Goal: Complete application form

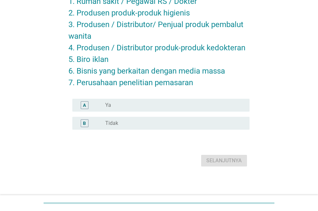
scroll to position [76, 0]
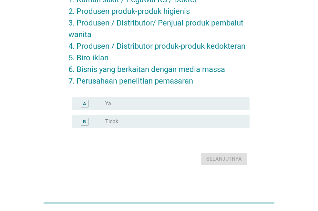
click at [167, 121] on div "radio_button_unchecked Tidak" at bounding box center [172, 121] width 134 height 6
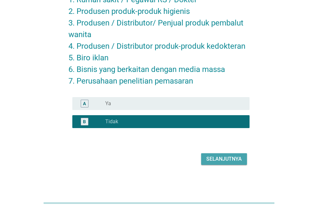
click at [223, 159] on div "Selanjutnya" at bounding box center [224, 159] width 36 height 8
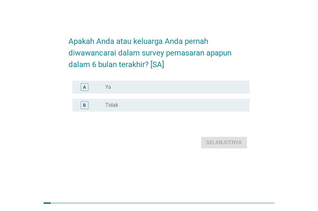
scroll to position [0, 0]
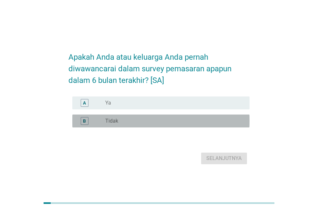
click at [127, 119] on div "radio_button_unchecked Tidak" at bounding box center [172, 121] width 134 height 6
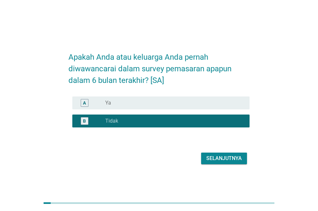
click at [217, 157] on div "Selanjutnya" at bounding box center [224, 159] width 36 height 8
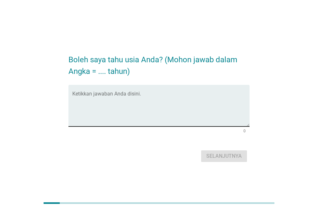
click at [190, 114] on textarea "Ketikkan jawaban Anda disini." at bounding box center [160, 110] width 177 height 34
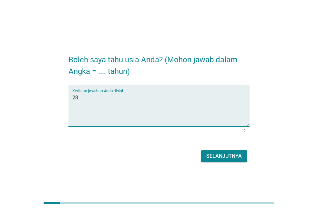
type textarea "28"
click at [209, 150] on div "Selanjutnya" at bounding box center [158, 155] width 181 height 15
click at [210, 155] on div "Selanjutnya" at bounding box center [224, 156] width 36 height 8
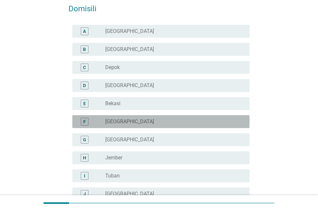
click at [142, 121] on div "radio_button_unchecked [GEOGRAPHIC_DATA]" at bounding box center [172, 121] width 134 height 6
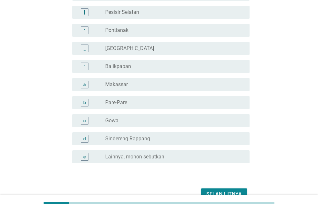
scroll to position [593, 0]
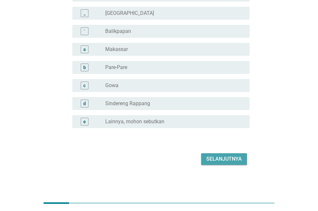
click at [229, 159] on div "Selanjutnya" at bounding box center [224, 159] width 36 height 8
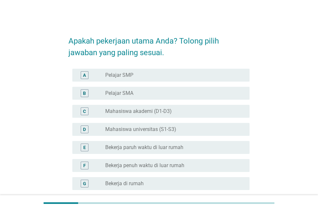
click at [173, 130] on label "Mahasiswa universitas (S1-S3)" at bounding box center [140, 129] width 71 height 6
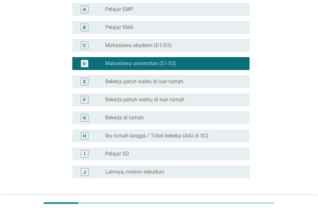
scroll to position [116, 0]
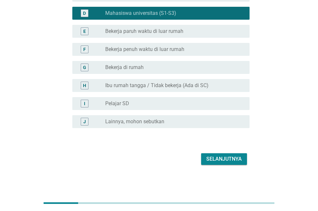
click at [235, 157] on div "Selanjutnya" at bounding box center [224, 159] width 36 height 8
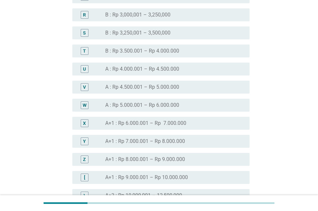
scroll to position [549, 0]
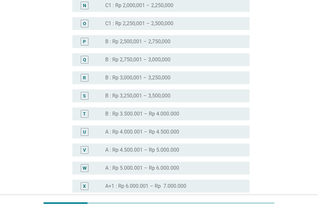
click at [150, 61] on label "B : Rp 2,750,001 – 3,000,000" at bounding box center [137, 59] width 65 height 6
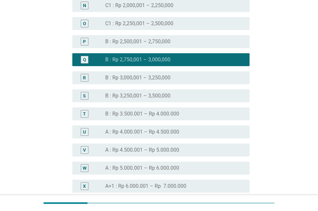
click at [157, 41] on label "B : Rp 2,500,001 – 2,750,000" at bounding box center [137, 41] width 65 height 6
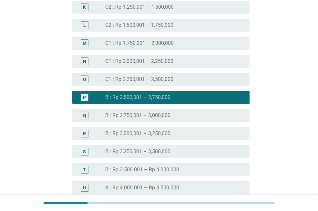
scroll to position [484, 0]
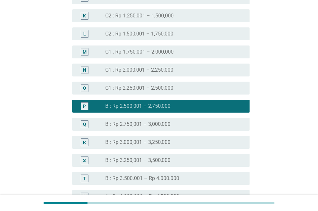
click at [154, 49] on label "C1 : Rp 1.750,001 – 2,000,000" at bounding box center [139, 52] width 68 height 6
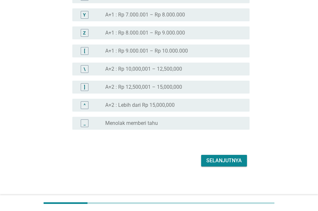
scroll to position [740, 0]
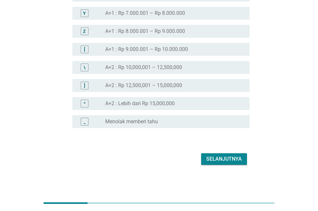
click at [220, 163] on button "Selanjutnya" at bounding box center [224, 159] width 46 height 12
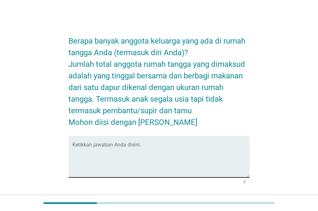
click at [169, 156] on textarea "Ketikkan jawaban Anda disini." at bounding box center [160, 161] width 177 height 34
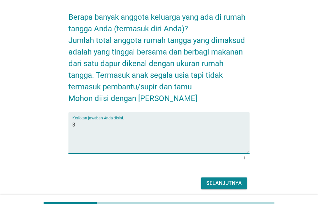
scroll to position [48, 0]
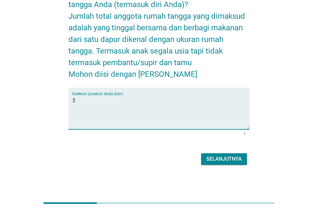
type textarea "3"
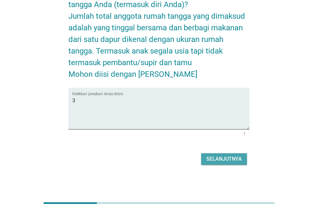
click at [217, 161] on div "Selanjutnya" at bounding box center [224, 159] width 36 height 8
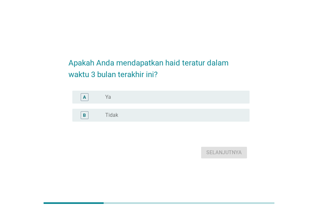
click at [158, 98] on div "radio_button_unchecked Ya" at bounding box center [172, 97] width 134 height 6
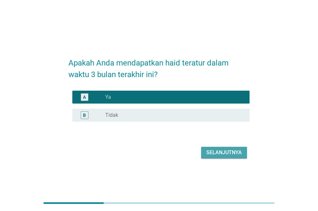
click at [222, 154] on div "Selanjutnya" at bounding box center [224, 153] width 36 height 8
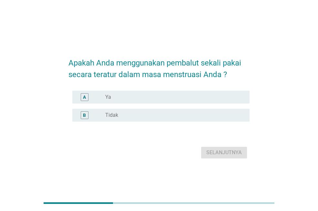
click at [205, 95] on div "radio_button_unchecked Ya" at bounding box center [172, 97] width 134 height 6
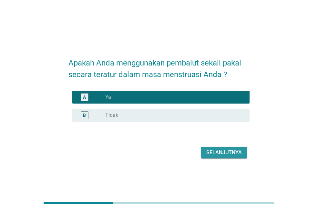
click at [220, 154] on div "Selanjutnya" at bounding box center [224, 153] width 36 height 8
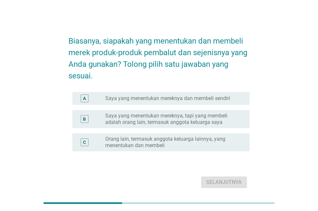
click at [191, 96] on label "Saya yang menentukan mereknya dan membeli sendiri" at bounding box center [167, 98] width 125 height 6
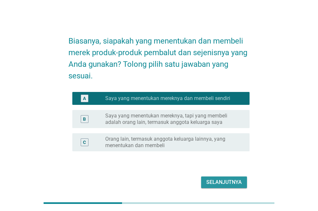
click at [217, 186] on button "Selanjutnya" at bounding box center [224, 183] width 46 height 12
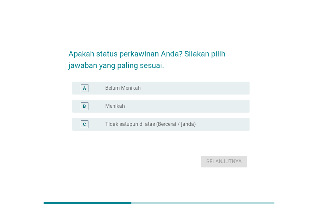
click at [167, 87] on div "radio_button_unchecked Belum Menikah" at bounding box center [172, 88] width 134 height 6
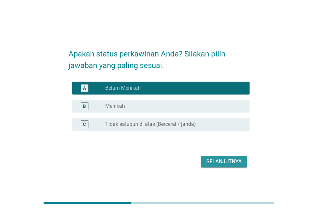
click at [207, 161] on div "Selanjutnya" at bounding box center [224, 162] width 36 height 8
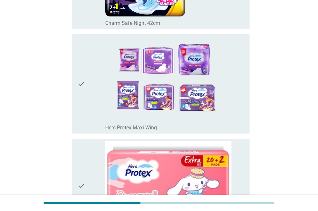
scroll to position [946, 0]
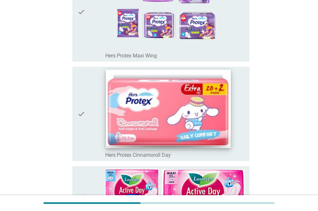
click at [171, 114] on img at bounding box center [168, 109] width 125 height 78
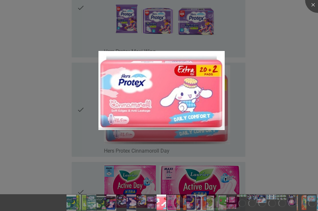
click at [270, 109] on div at bounding box center [159, 105] width 318 height 211
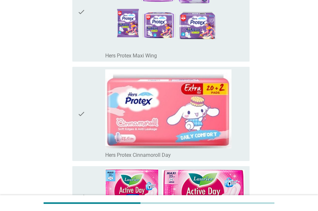
click at [81, 114] on icon "check" at bounding box center [81, 113] width 8 height 89
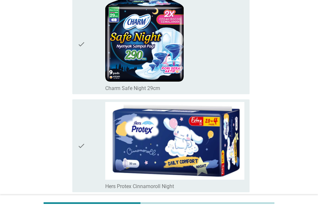
scroll to position [687, 0]
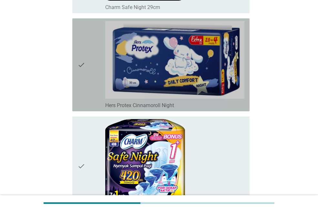
click at [79, 66] on icon "check" at bounding box center [81, 65] width 8 height 88
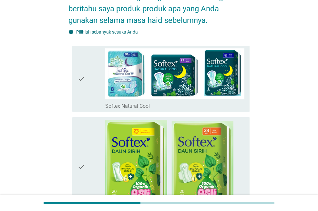
scroll to position [203, 0]
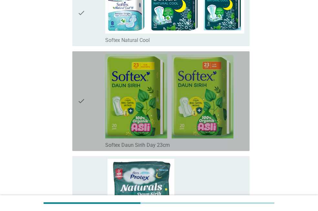
click at [79, 96] on icon "check" at bounding box center [81, 101] width 8 height 95
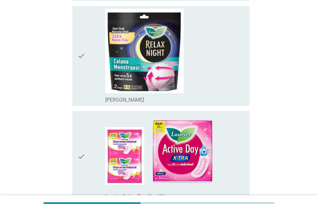
scroll to position [2753, 0]
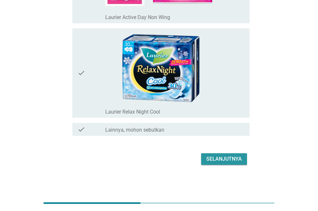
click at [233, 157] on div "Selanjutnya" at bounding box center [224, 159] width 36 height 8
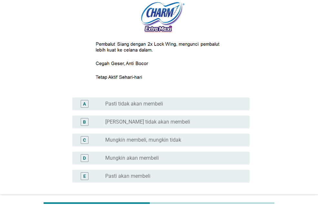
scroll to position [97, 0]
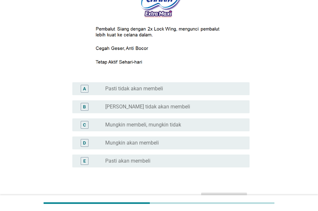
click at [184, 122] on div "radio_button_unchecked Mungkin membeli, mungkin tidak" at bounding box center [174, 125] width 139 height 8
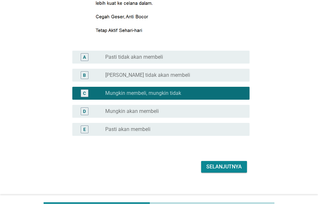
scroll to position [137, 0]
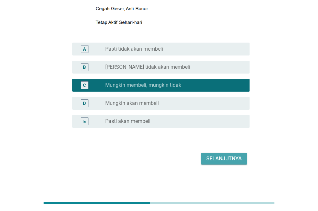
click at [216, 162] on div "Selanjutnya" at bounding box center [224, 159] width 36 height 8
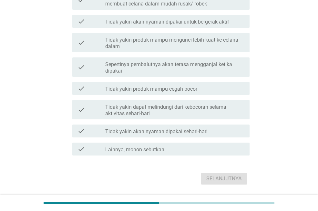
scroll to position [516, 0]
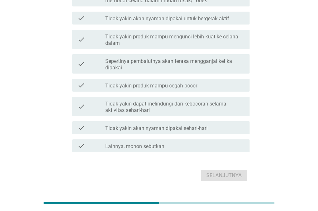
click at [188, 76] on div "check check_box_outline_blank Tidak yakin produk mampu cegah bocor" at bounding box center [158, 85] width 181 height 18
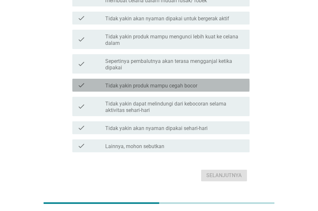
click at [91, 81] on div "check" at bounding box center [91, 85] width 28 height 8
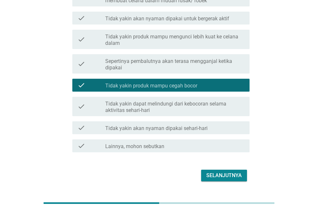
click at [125, 101] on label "Tidak yakin dapat melindungi dari kebocoran selama aktivitas sehari-hari" at bounding box center [174, 107] width 139 height 13
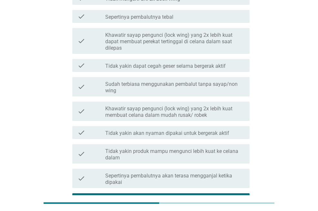
scroll to position [387, 0]
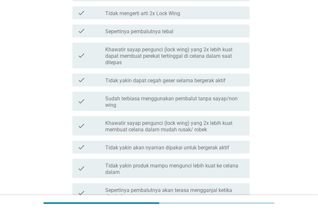
click at [154, 77] on label "Tidak yakin dapat cegah geser selama bergerak aktif" at bounding box center [165, 80] width 120 height 6
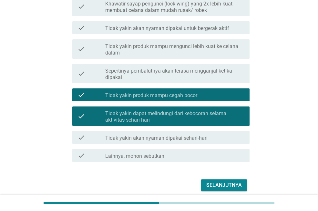
scroll to position [527, 0]
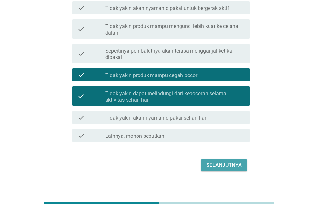
click at [233, 161] on div "Selanjutnya" at bounding box center [224, 165] width 36 height 8
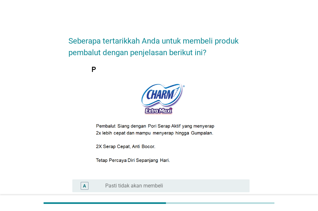
scroll to position [137, 0]
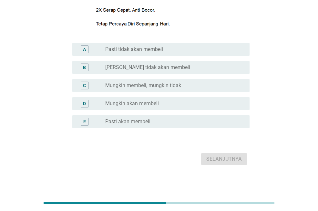
click at [184, 100] on div "radio_button_unchecked Mungkin akan membeli" at bounding box center [174, 104] width 139 height 8
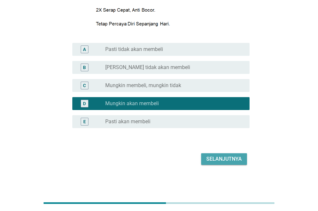
click at [219, 161] on div "Selanjutnya" at bounding box center [224, 159] width 36 height 8
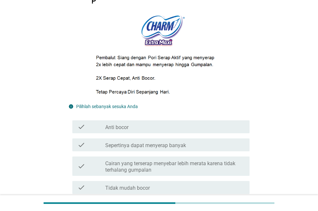
scroll to position [97, 0]
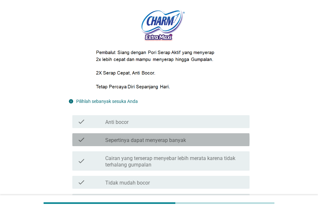
click at [212, 143] on div "check_box_outline_blank Sepertinya dapat menyerap banyak" at bounding box center [174, 140] width 139 height 8
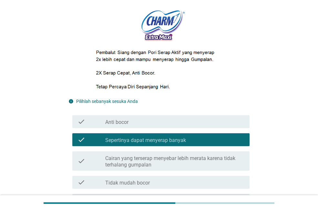
click at [212, 124] on div "check_box_outline_blank Anti bocor" at bounding box center [174, 122] width 139 height 8
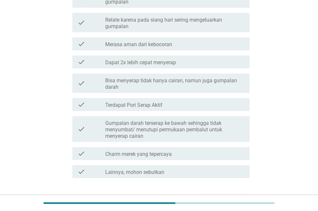
scroll to position [582, 0]
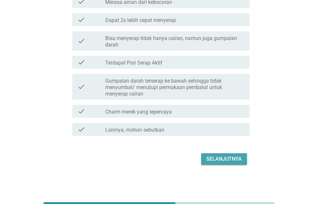
click at [220, 162] on div "Selanjutnya" at bounding box center [224, 159] width 36 height 8
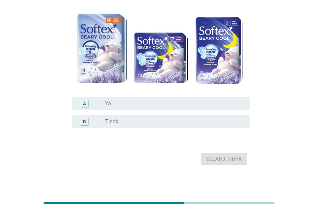
scroll to position [0, 0]
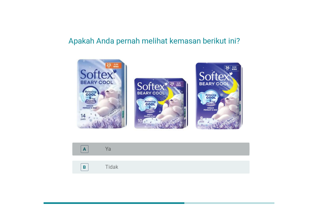
click at [124, 151] on div "radio_button_unchecked Ya" at bounding box center [172, 149] width 134 height 6
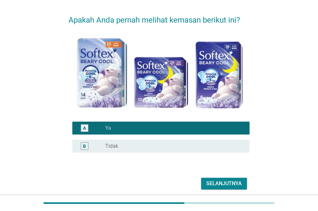
scroll to position [32, 0]
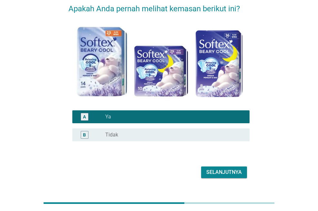
click at [205, 130] on div "B radio_button_unchecked Tidak" at bounding box center [160, 134] width 177 height 13
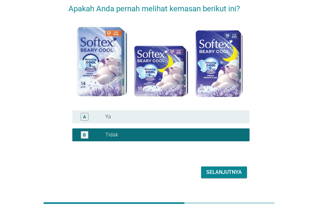
click at [218, 171] on div "Selanjutnya" at bounding box center [224, 173] width 36 height 8
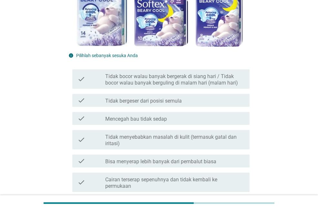
scroll to position [161, 0]
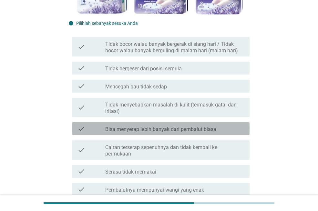
click at [212, 133] on div "check check_box_outline_blank Bisa menyerap lebih banyak dari pembalut biasa" at bounding box center [160, 128] width 177 height 13
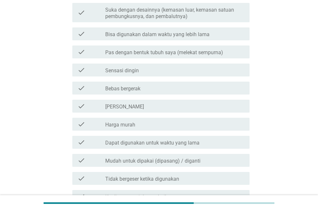
scroll to position [689, 0]
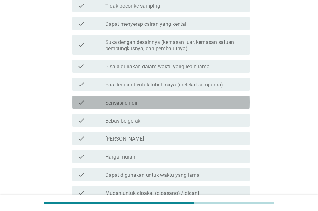
click at [181, 98] on div "check_box_outline_blank Sensasi dingin" at bounding box center [174, 102] width 139 height 8
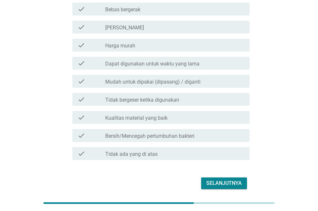
scroll to position [786, 0]
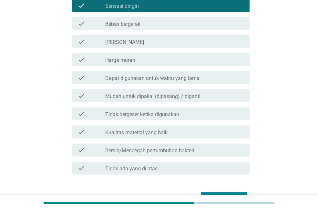
click at [216, 190] on div "Selanjutnya" at bounding box center [158, 197] width 181 height 15
click at [216, 194] on div "Selanjutnya" at bounding box center [224, 198] width 36 height 8
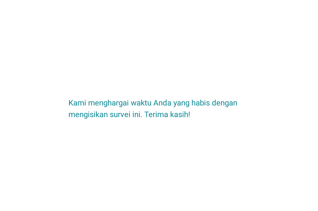
scroll to position [0, 0]
